Goal: Task Accomplishment & Management: Complete application form

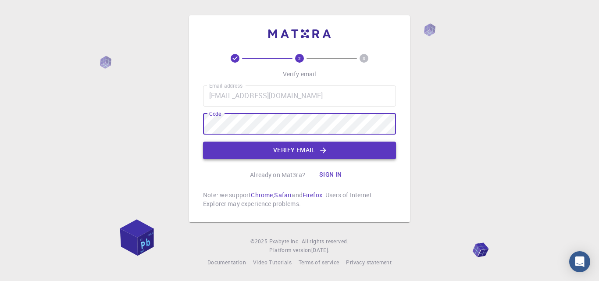
click at [330, 145] on button "Verify email" at bounding box center [299, 151] width 193 height 18
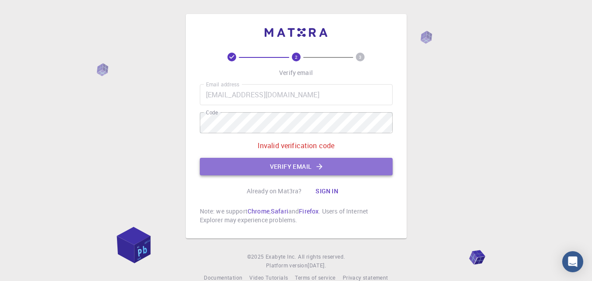
click at [341, 170] on button "Verify email" at bounding box center [296, 167] width 193 height 18
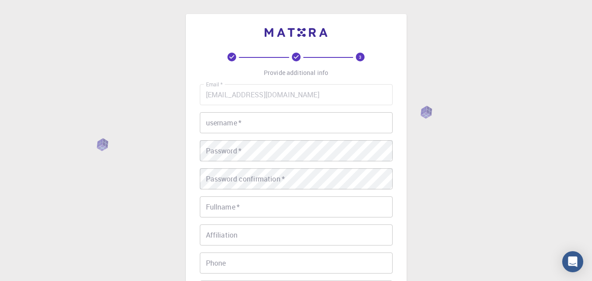
click at [262, 131] on input "username   *" at bounding box center [296, 122] width 193 height 21
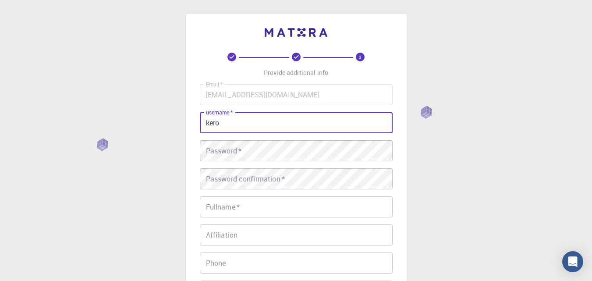
type input "kero"
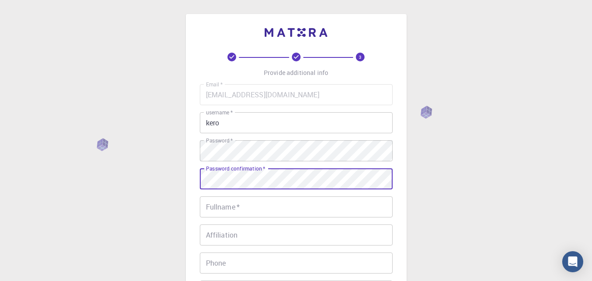
scroll to position [165, 0]
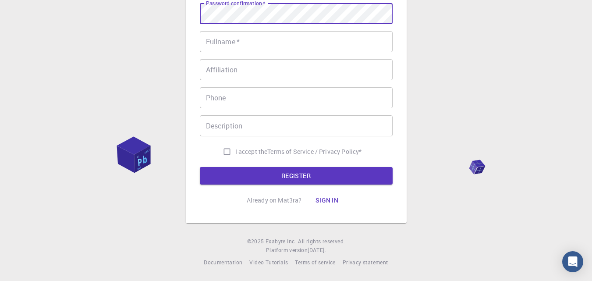
click at [240, 46] on input "Fullname   *" at bounding box center [296, 41] width 193 height 21
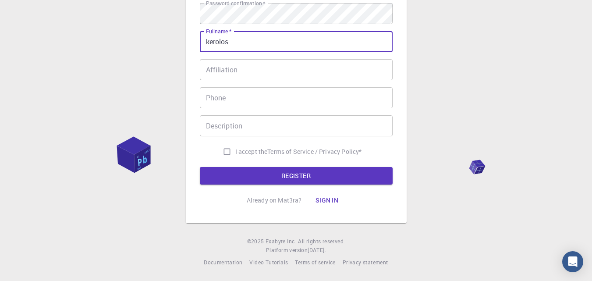
type input "kerolos"
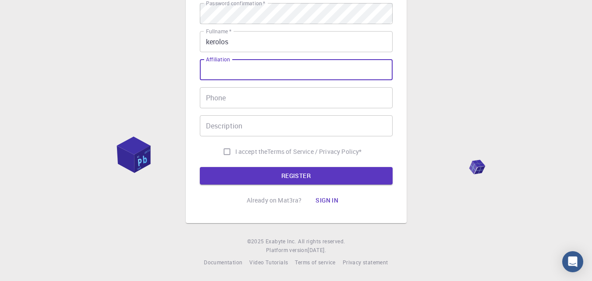
click at [251, 63] on input "Affiliation" at bounding box center [296, 69] width 193 height 21
click at [252, 96] on input "Phone" at bounding box center [296, 97] width 193 height 21
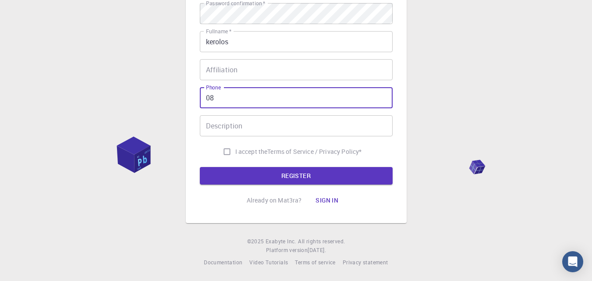
type input "8"
type input "01288563810"
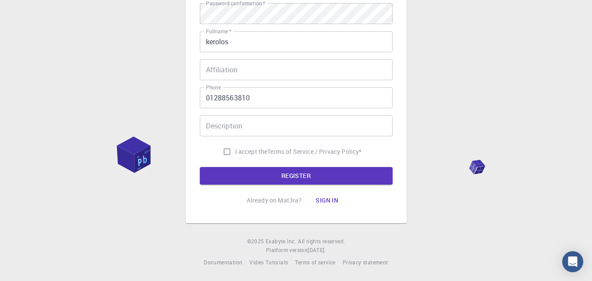
drag, startPoint x: 236, startPoint y: 150, endPoint x: 237, endPoint y: 159, distance: 9.7
click at [236, 149] on span "I accept the" at bounding box center [251, 151] width 32 height 9
click at [235, 149] on input "I accept the Terms of Service / Privacy Policy *" at bounding box center [227, 151] width 17 height 17
checkbox input "true"
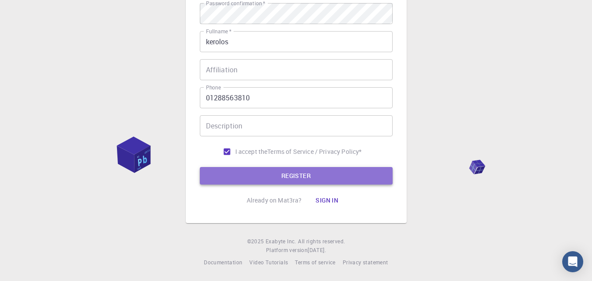
click at [243, 181] on button "REGISTER" at bounding box center [296, 176] width 193 height 18
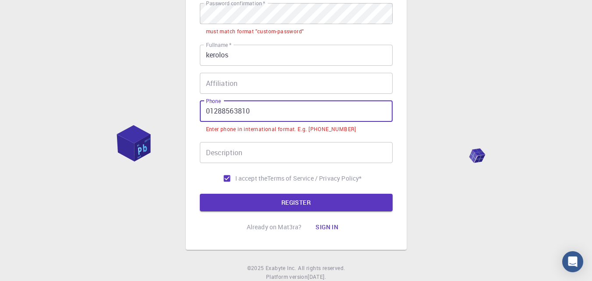
click at [204, 113] on input "01288563810" at bounding box center [296, 111] width 193 height 21
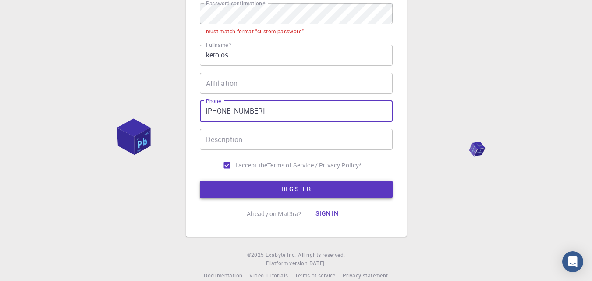
type input "[PHONE_NUMBER]"
click at [302, 192] on button "REGISTER" at bounding box center [296, 190] width 193 height 18
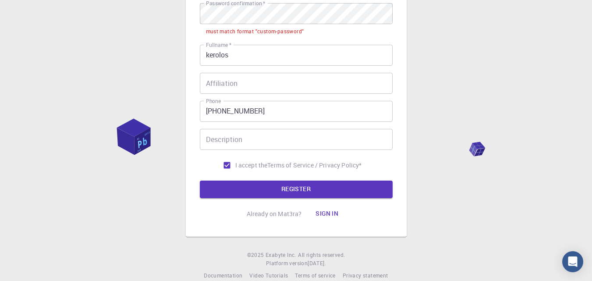
scroll to position [25, 0]
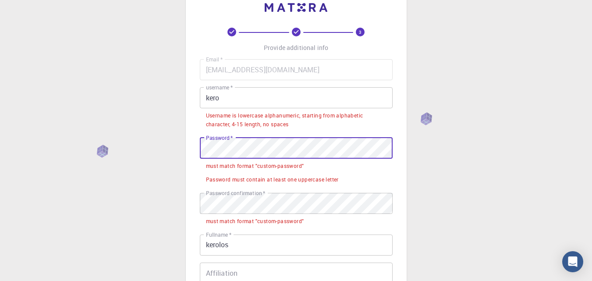
click at [161, 152] on div "3 Provide additional info Email   * [EMAIL_ADDRESS][DOMAIN_NAME] Email   * user…" at bounding box center [296, 229] width 592 height 509
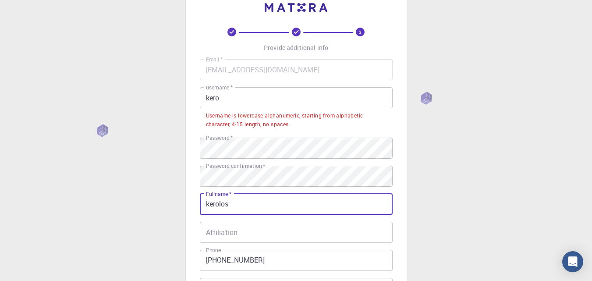
scroll to position [188, 0]
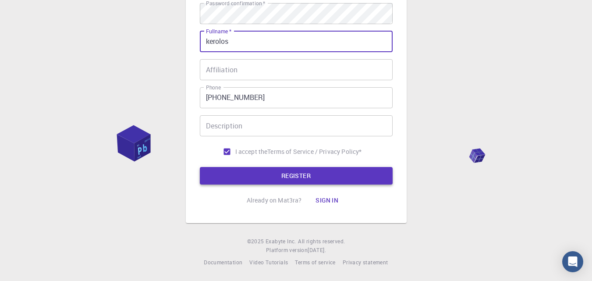
click at [283, 170] on button "REGISTER" at bounding box center [296, 176] width 193 height 18
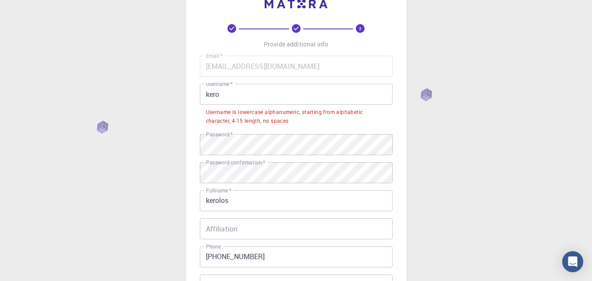
scroll to position [27, 0]
click at [262, 98] on input "kero" at bounding box center [296, 95] width 193 height 21
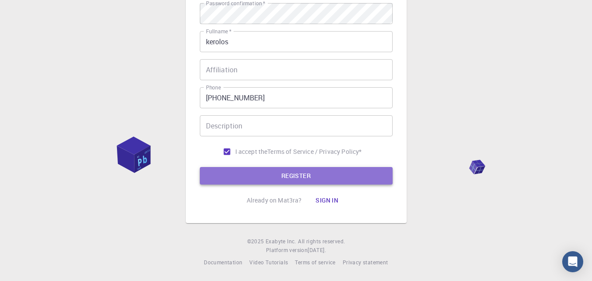
click at [319, 179] on button "REGISTER" at bounding box center [296, 176] width 193 height 18
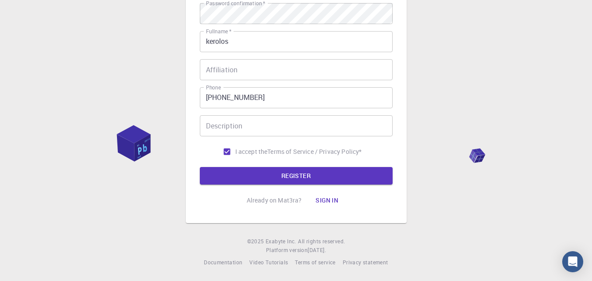
scroll to position [0, 0]
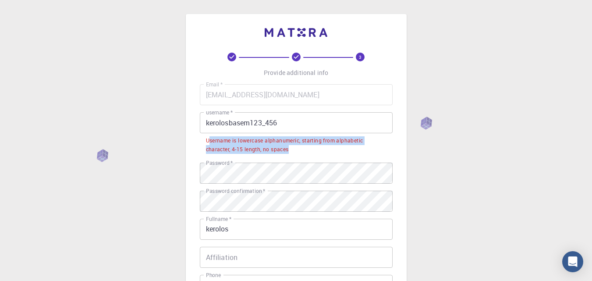
drag, startPoint x: 209, startPoint y: 138, endPoint x: 291, endPoint y: 146, distance: 82.7
click at [291, 146] on div "Username is lowercase alphanumeric, starting from alphabetic character, 4-15 le…" at bounding box center [296, 145] width 181 height 18
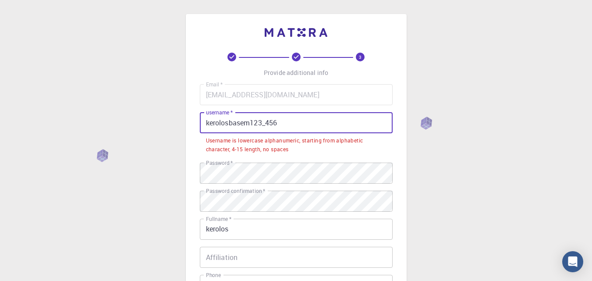
click at [210, 121] on input "kerolosbasem123_456" at bounding box center [296, 122] width 193 height 21
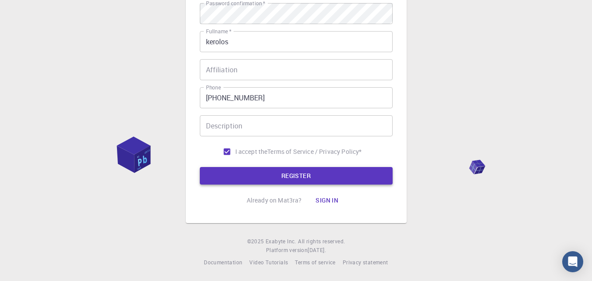
click at [298, 170] on button "REGISTER" at bounding box center [296, 176] width 193 height 18
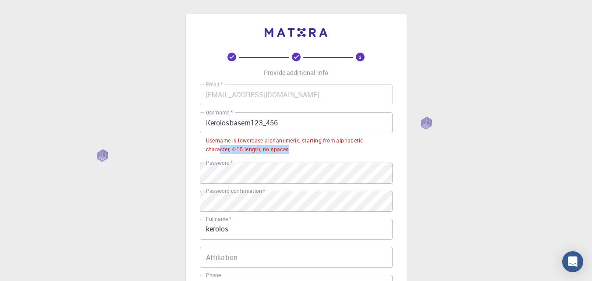
drag, startPoint x: 221, startPoint y: 145, endPoint x: 358, endPoint y: 152, distance: 136.9
click at [358, 152] on div "Username is lowercase alphanumeric, starting from alphabetic character, 4-15 le…" at bounding box center [296, 145] width 181 height 18
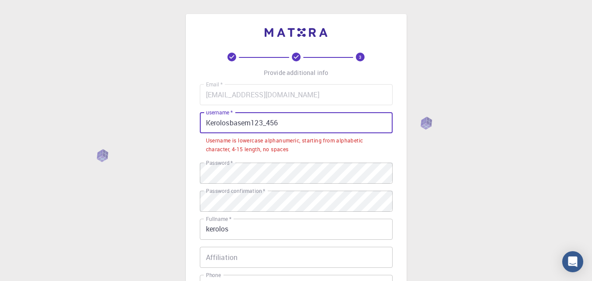
click at [290, 127] on input "Kerolosbasem123_456" at bounding box center [296, 122] width 193 height 21
drag, startPoint x: 290, startPoint y: 127, endPoint x: 232, endPoint y: 126, distance: 58.3
click at [232, 126] on input "Kerolosbasem123_456" at bounding box center [296, 122] width 193 height 21
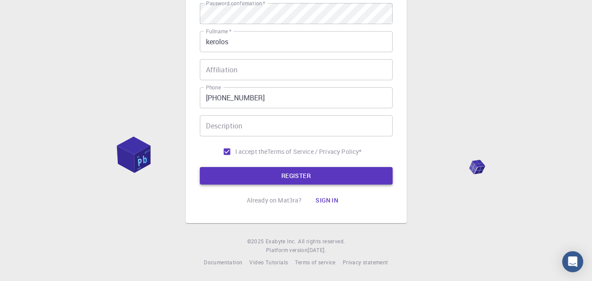
type input "Kerolos"
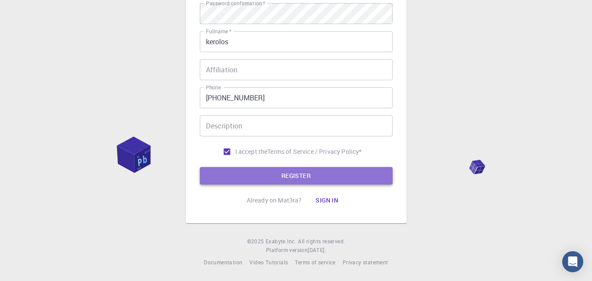
click at [324, 172] on button "REGISTER" at bounding box center [296, 176] width 193 height 18
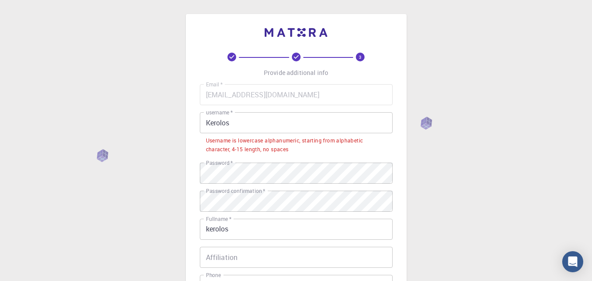
scroll to position [188, 0]
